Goal: Task Accomplishment & Management: Manage account settings

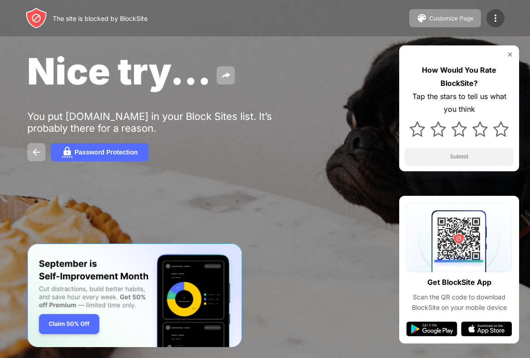
click at [496, 18] on img at bounding box center [495, 18] width 11 height 11
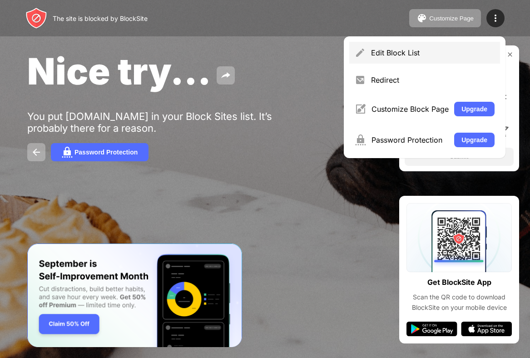
click at [421, 48] on div "Edit Block List" at bounding box center [433, 52] width 124 height 9
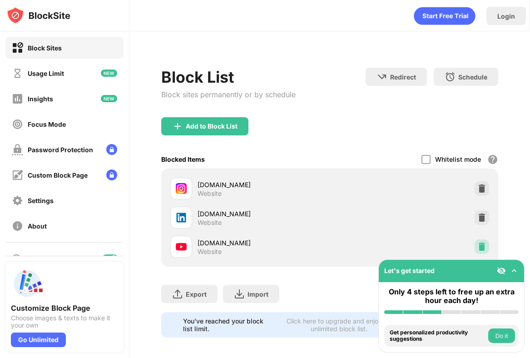
click at [482, 244] on img at bounding box center [482, 246] width 9 height 9
click at [483, 244] on img at bounding box center [482, 246] width 9 height 9
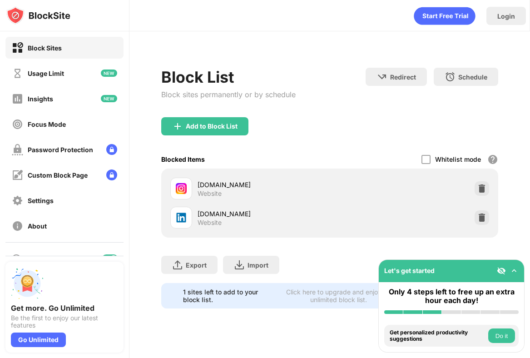
click at [517, 272] on img at bounding box center [514, 270] width 9 height 9
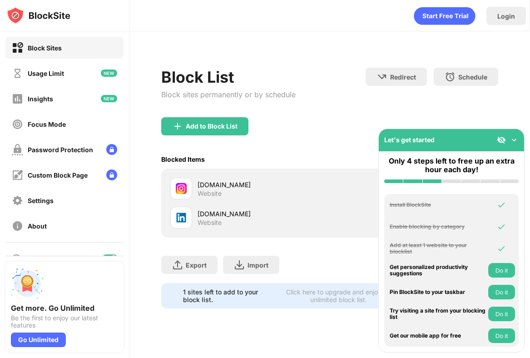
click at [517, 140] on img at bounding box center [514, 139] width 9 height 9
